Goal: Transaction & Acquisition: Purchase product/service

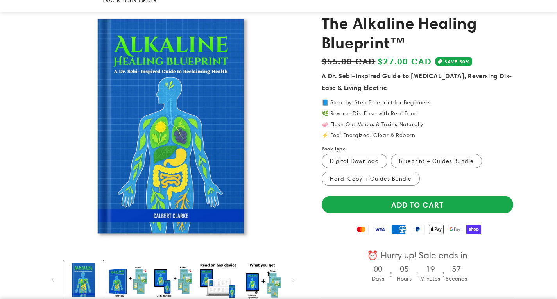
scroll to position [72, 0]
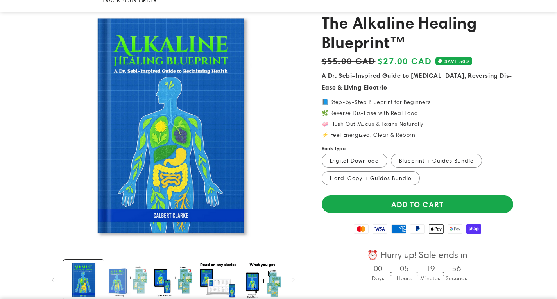
click at [119, 265] on button "Load image 2 in gallery view" at bounding box center [128, 280] width 41 height 41
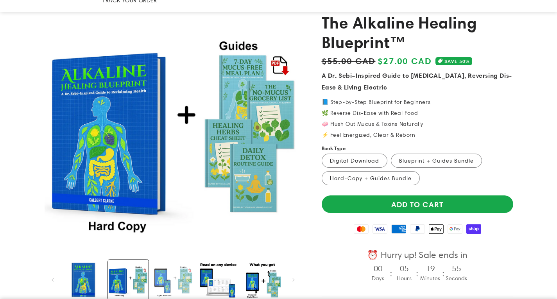
scroll to position [0, 274]
click at [164, 274] on button "Load image 3 in gallery view" at bounding box center [172, 280] width 41 height 41
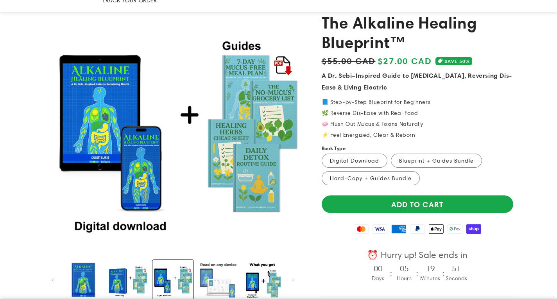
scroll to position [0, 547]
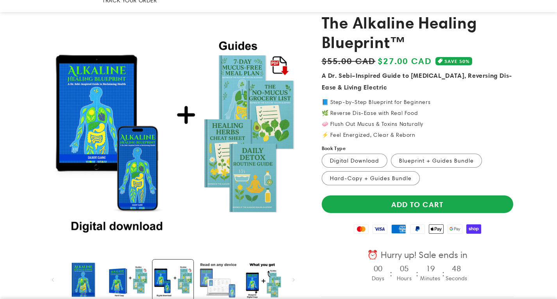
click at [220, 278] on button "Load image 4 in gallery view" at bounding box center [217, 280] width 41 height 41
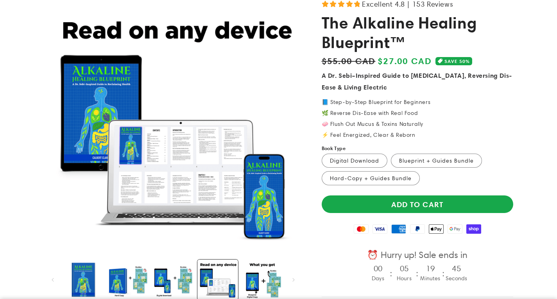
scroll to position [0, 0]
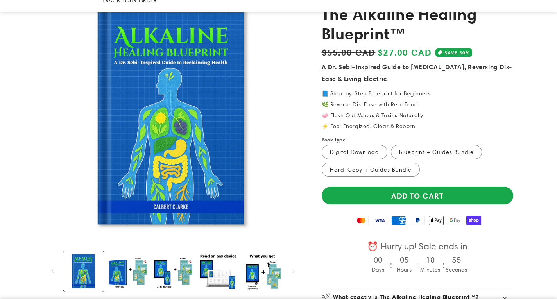
scroll to position [81, 0]
